Goal: Task Accomplishment & Management: Complete application form

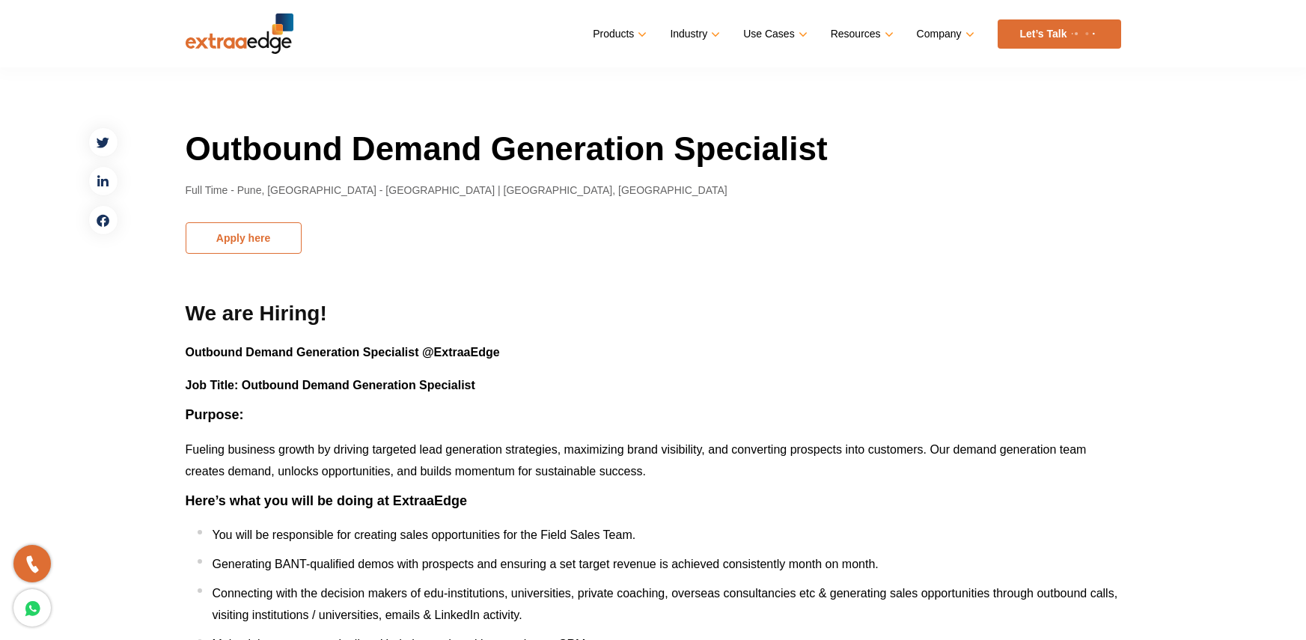
click at [245, 247] on button "Apply here" at bounding box center [244, 237] width 116 height 31
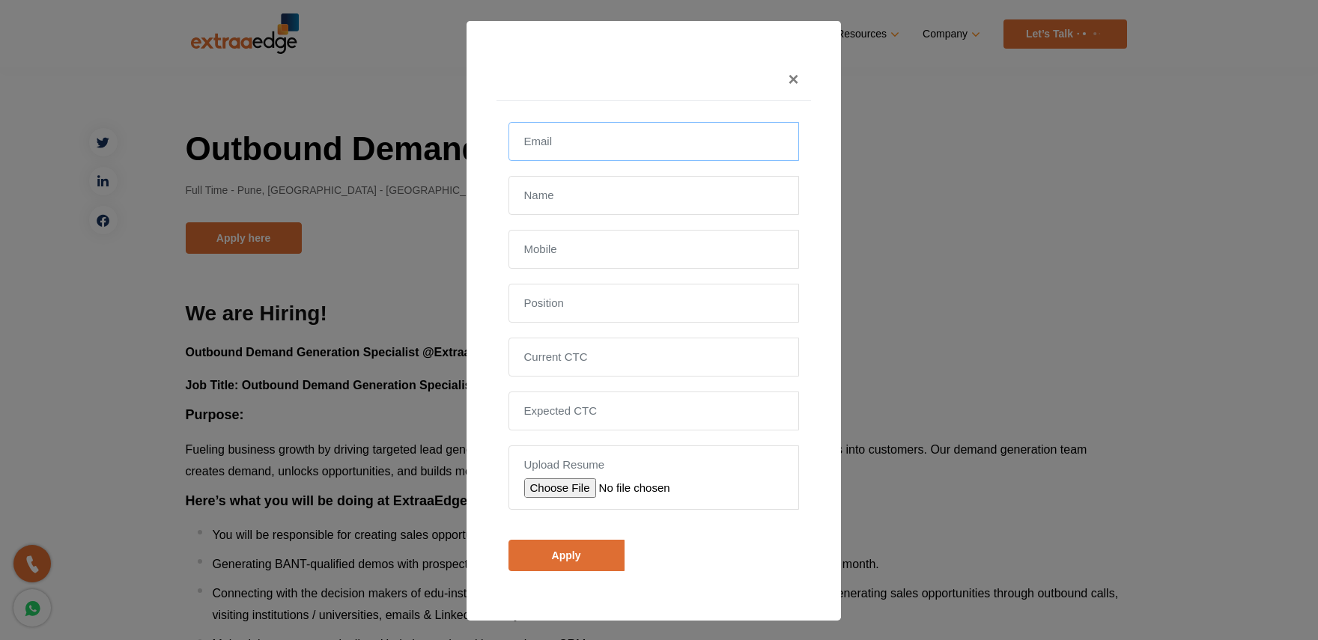
click at [553, 138] on input "email" at bounding box center [653, 141] width 290 height 39
type input "[EMAIL_ADDRESS][DOMAIN_NAME]"
type input "[PERSON_NAME]"
click at [610, 248] on input "text" at bounding box center [653, 249] width 290 height 39
type input "8237704371"
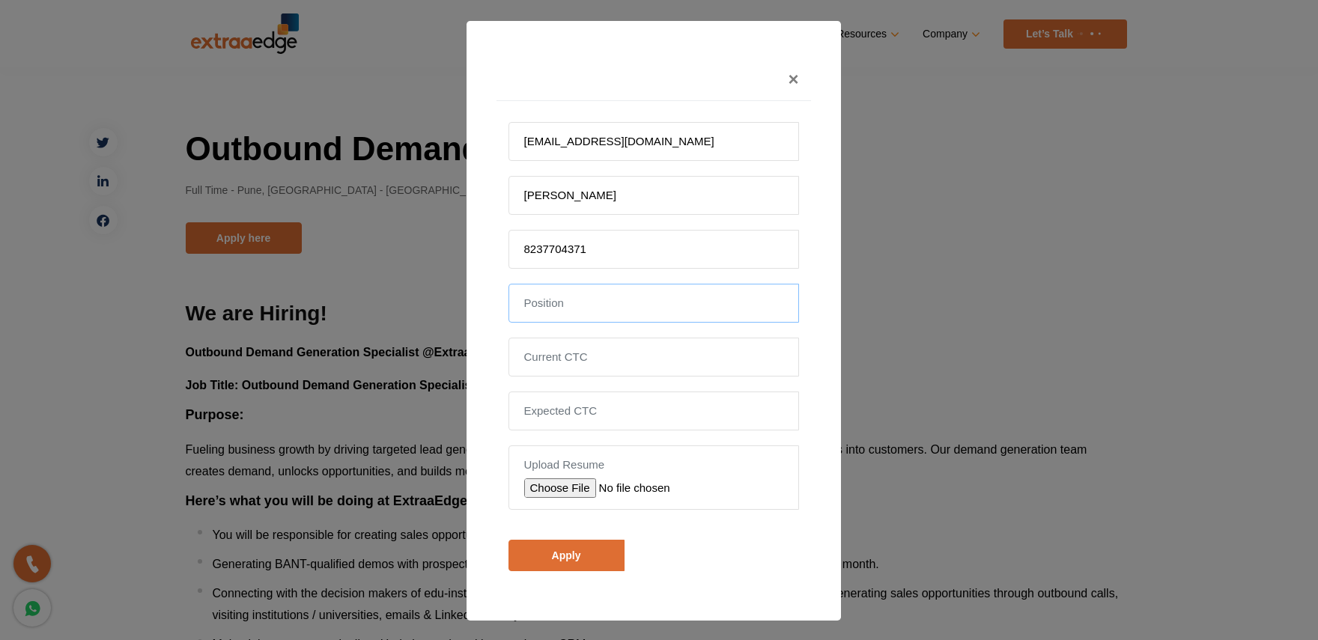
click at [606, 311] on input "text" at bounding box center [653, 303] width 290 height 39
type input "d"
type input "sales"
click at [607, 347] on input "tel" at bounding box center [653, 357] width 290 height 39
type input "660000"
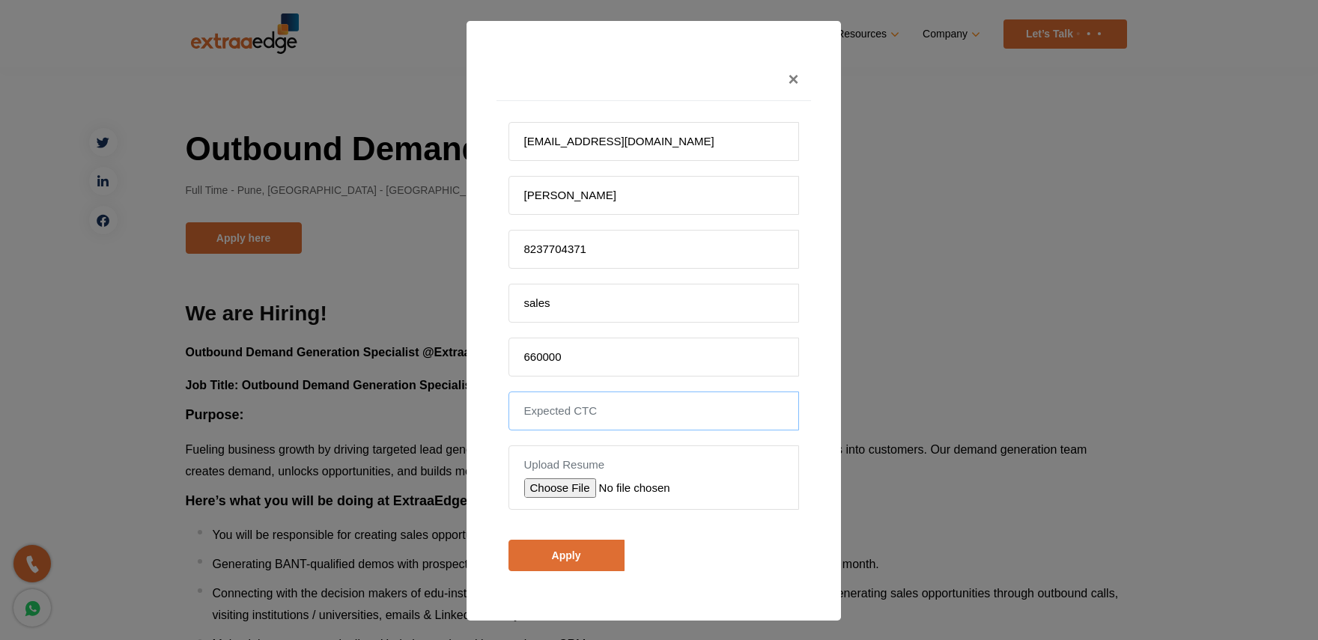
click at [630, 419] on input "tel" at bounding box center [653, 411] width 290 height 39
type input "800000"
click at [529, 488] on input "file" at bounding box center [630, 487] width 213 height 19
type input "C:\fakepath\[PERSON_NAME] updated resume [DATE]pdf"
click at [588, 559] on input "Apply" at bounding box center [566, 555] width 116 height 31
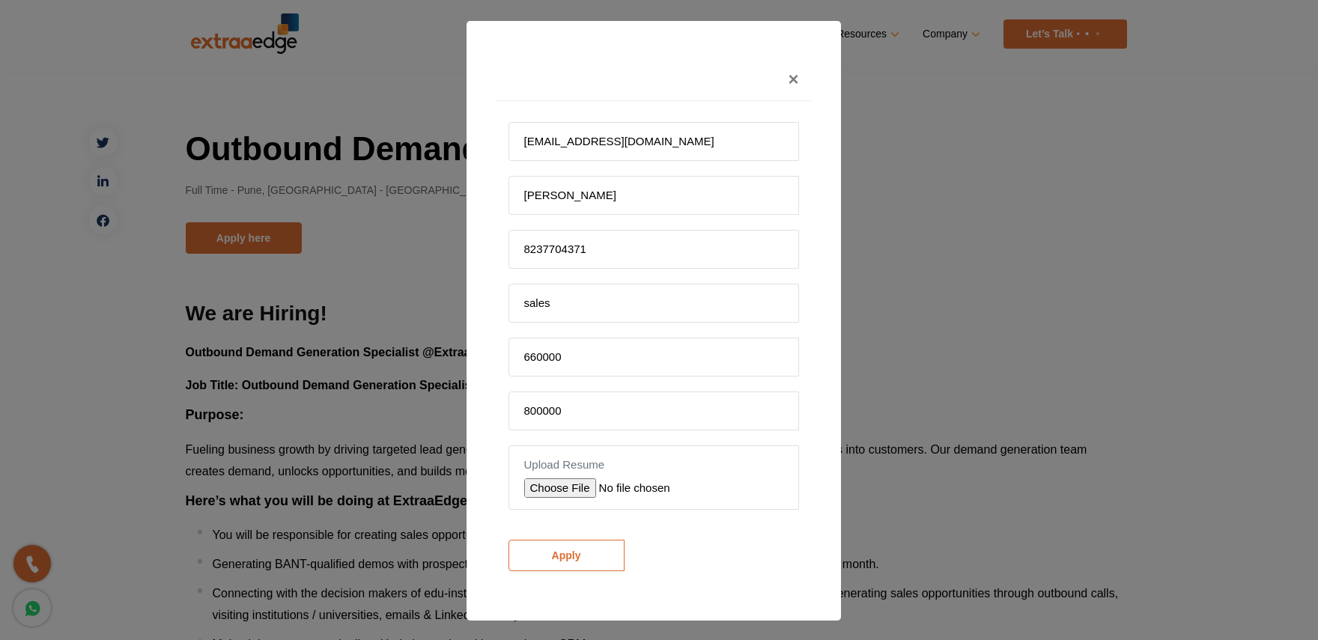
click at [588, 559] on input "Apply" at bounding box center [566, 555] width 116 height 31
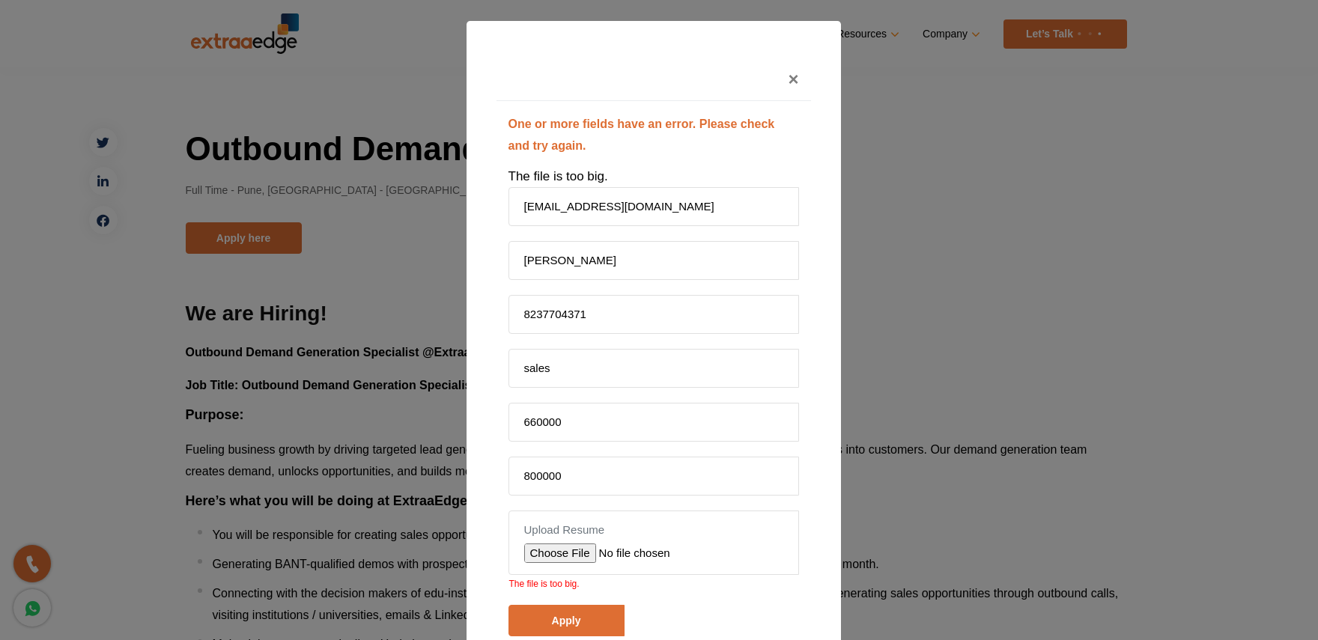
scroll to position [153, 0]
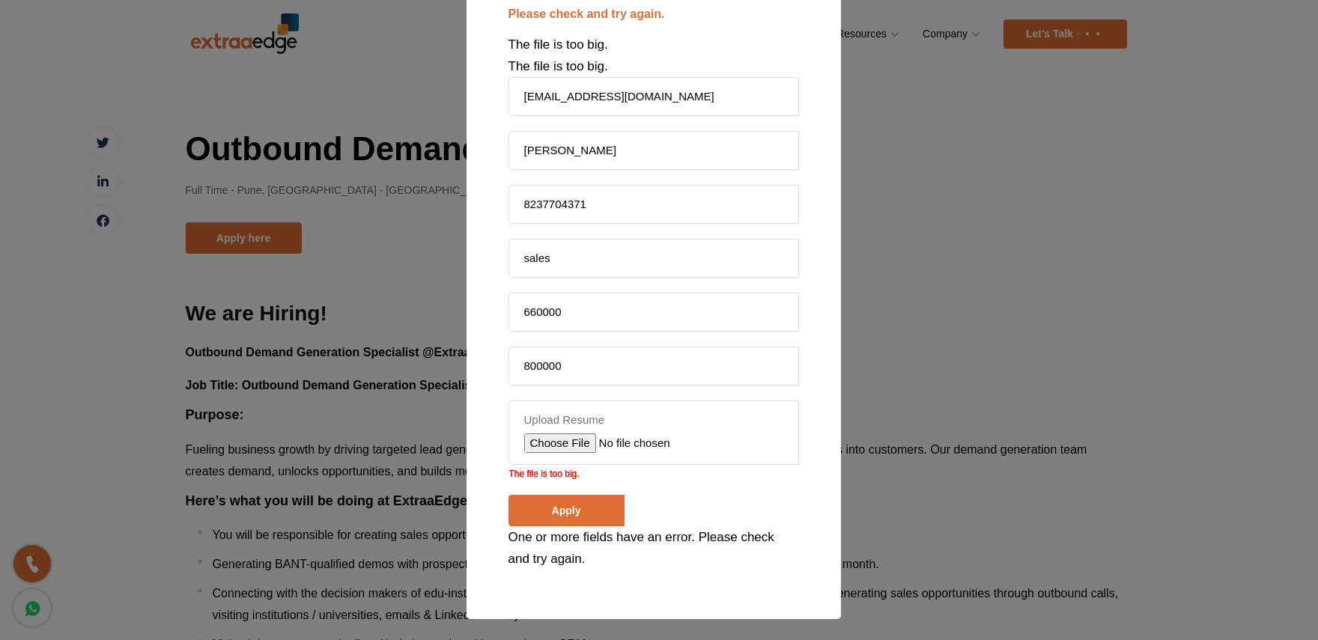
click at [560, 439] on input "file" at bounding box center [630, 442] width 213 height 19
click at [582, 495] on input "Apply" at bounding box center [566, 510] width 116 height 31
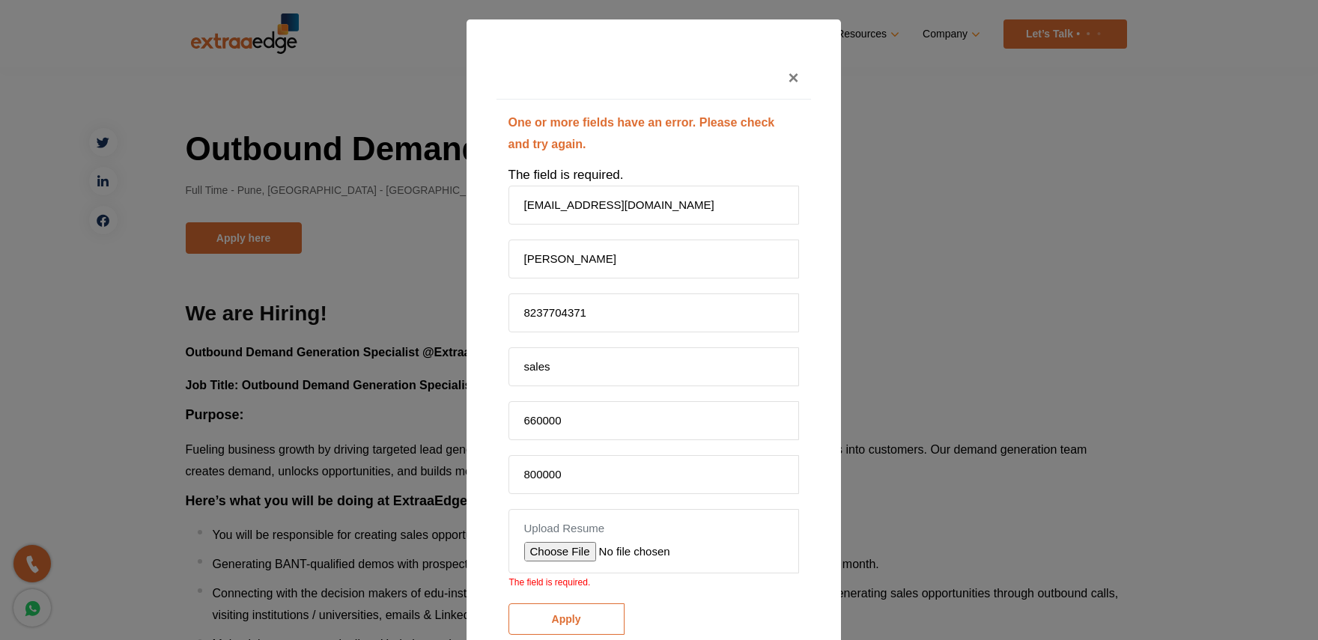
scroll to position [110, 0]
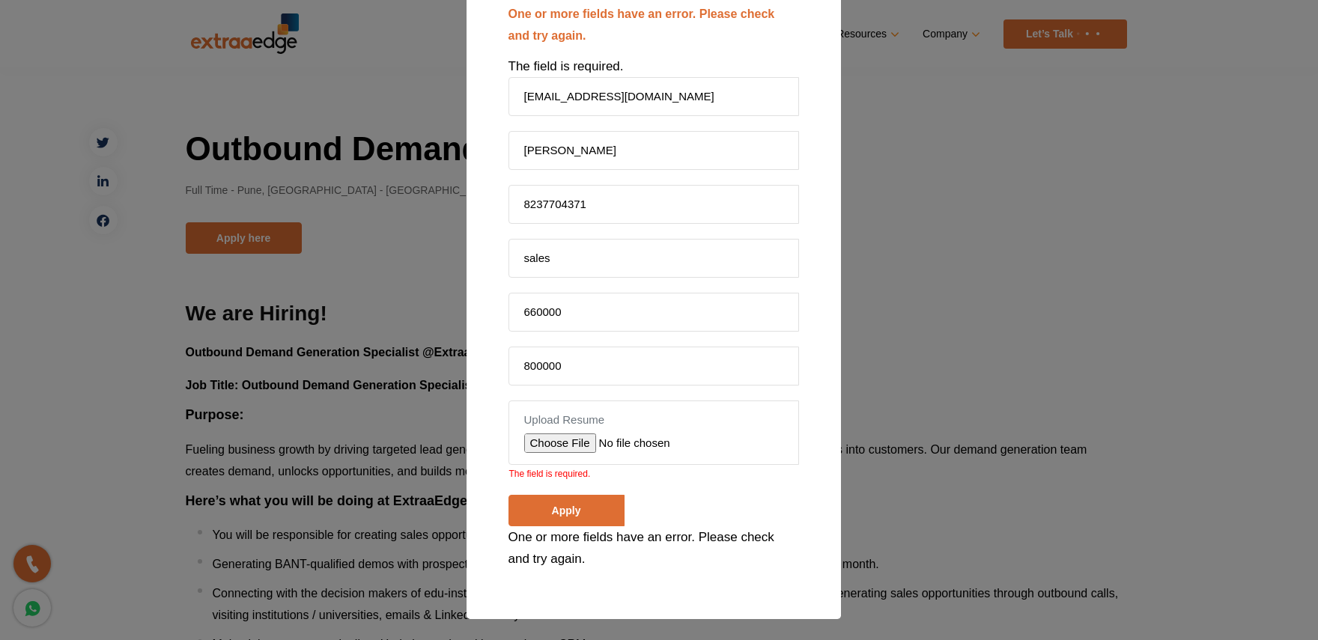
click at [564, 444] on input "file" at bounding box center [630, 442] width 213 height 19
type input "C:\fakepath\[PERSON_NAME] resume updated.pdf"
click at [593, 511] on input "Apply" at bounding box center [566, 510] width 116 height 31
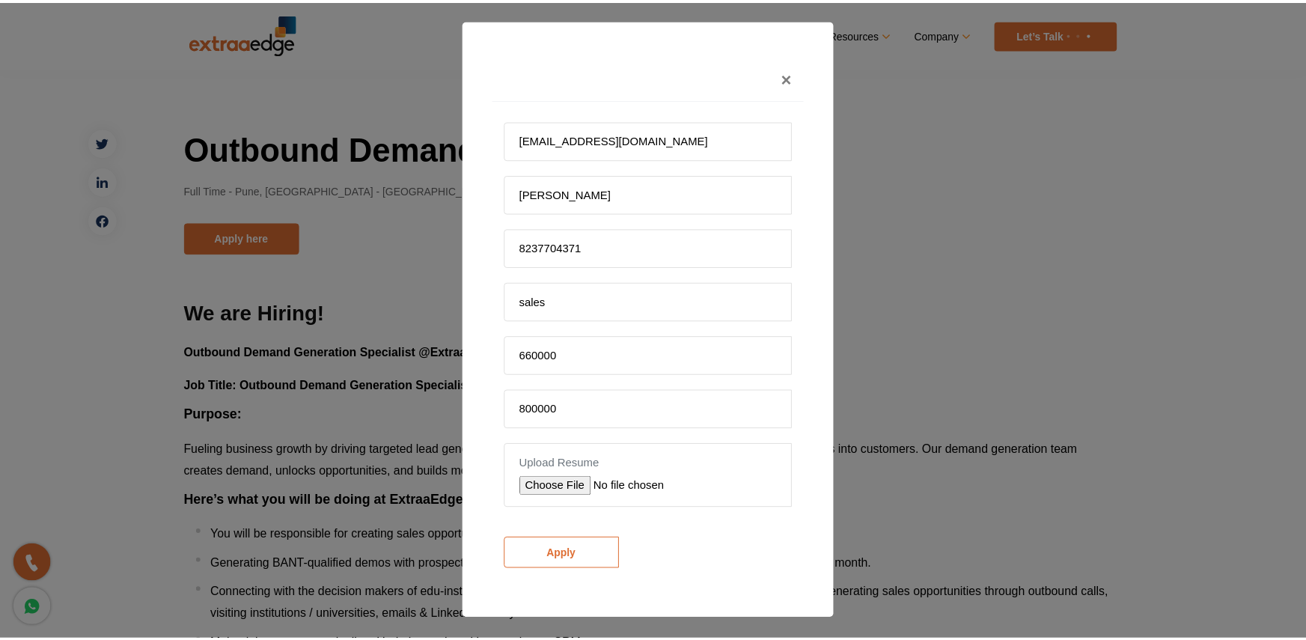
scroll to position [1, 0]
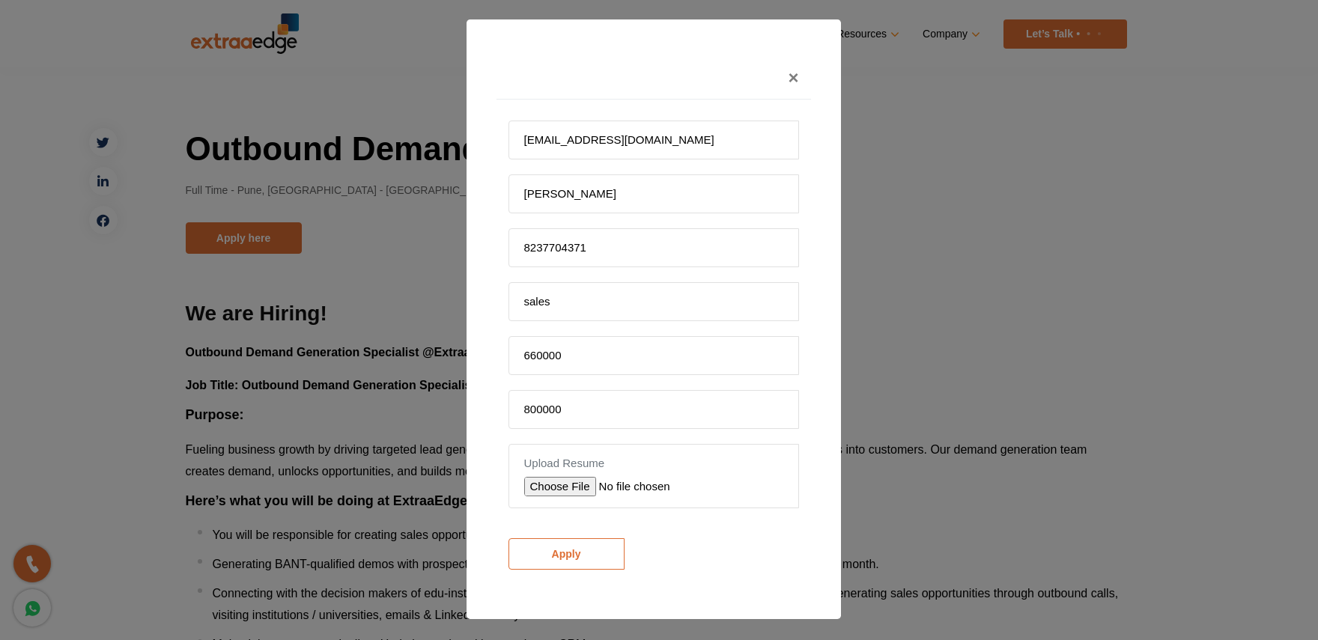
click at [570, 566] on input "Apply" at bounding box center [566, 553] width 116 height 31
click at [571, 550] on input "Apply" at bounding box center [566, 553] width 116 height 31
click at [596, 551] on input "Apply" at bounding box center [566, 553] width 116 height 31
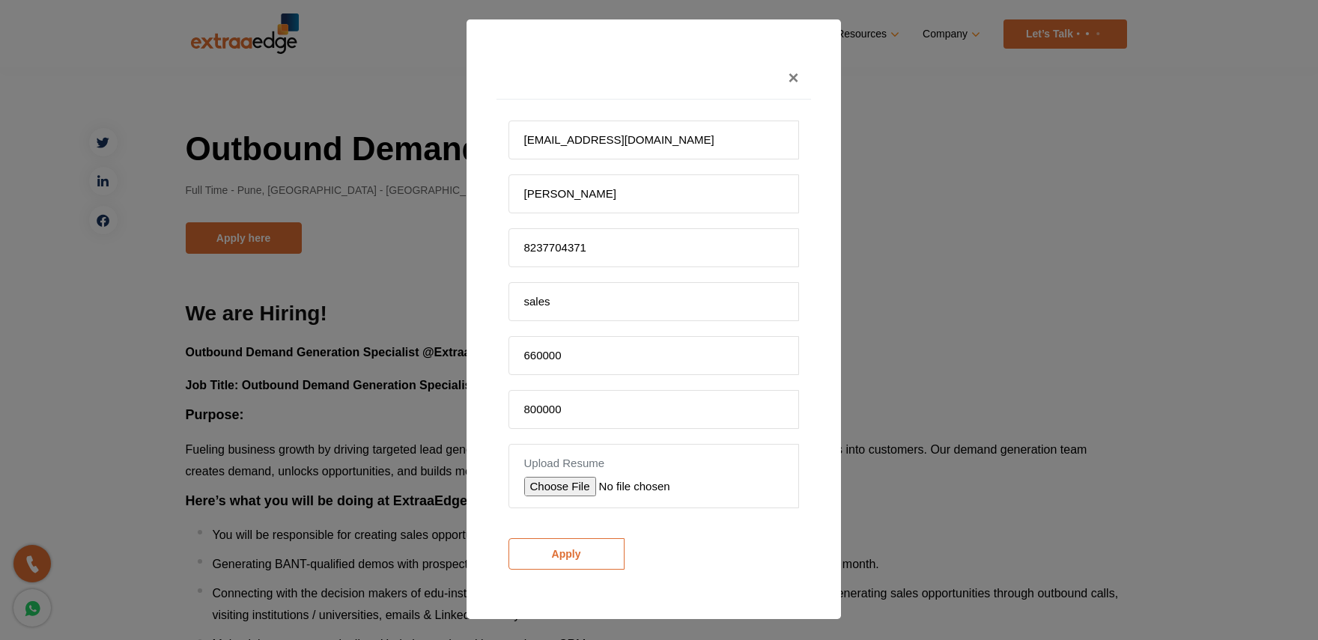
click at [596, 551] on input "Apply" at bounding box center [566, 553] width 116 height 31
click at [788, 76] on span "×" at bounding box center [793, 77] width 10 height 20
